Goal: Information Seeking & Learning: Learn about a topic

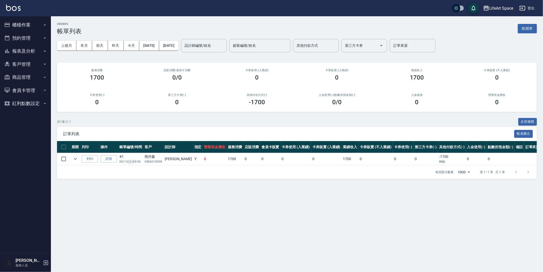
click at [22, 61] on button "客戶管理" at bounding box center [25, 64] width 47 height 13
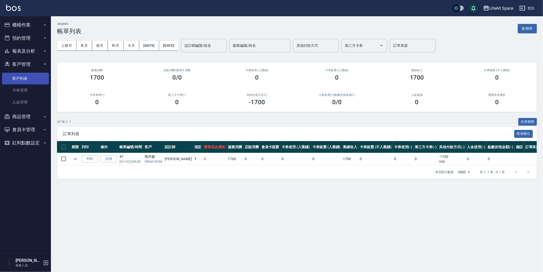
click at [33, 76] on link "客戶列表" at bounding box center [25, 79] width 47 height 12
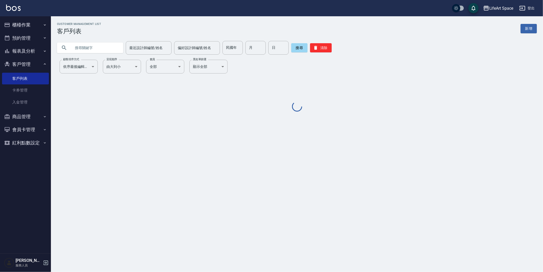
click at [101, 50] on input "text" at bounding box center [95, 48] width 48 height 14
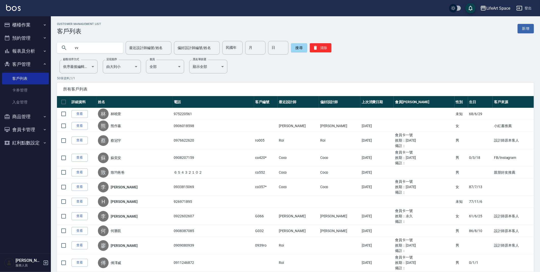
type input "v"
type input "ㄒ"
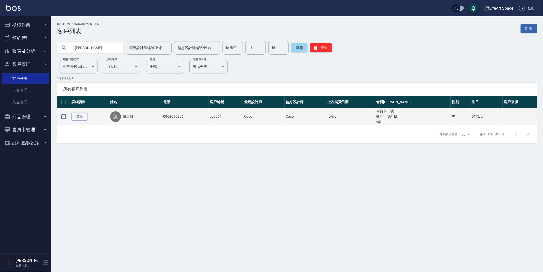
type input "[PERSON_NAME]"
click at [84, 118] on link "查看" at bounding box center [80, 117] width 16 height 8
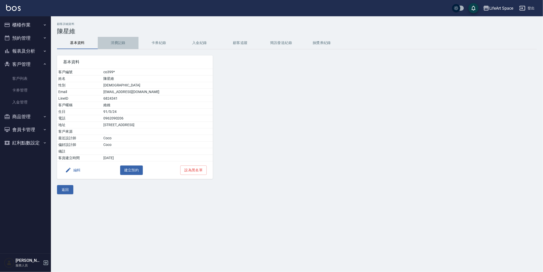
click at [100, 44] on button "消費記錄" at bounding box center [118, 43] width 41 height 12
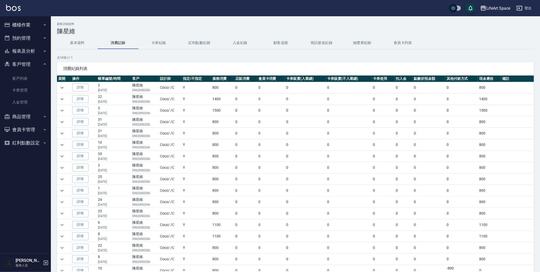
click at [217, 61] on div "共 18 筆, 1 / 1 消費紀錄列表 展開 操作 帳單編號/時間 客戶 設計師 指定/不指定 服務消費 店販消費 會員卡消費 卡券販賣(入業績) 卡券販賣…" at bounding box center [295, 170] width 477 height 230
